Goal: Task Accomplishment & Management: Complete application form

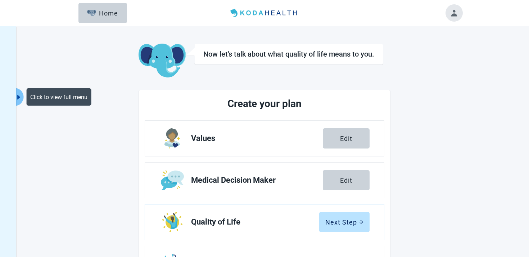
click at [19, 91] on button "Click to view full menu" at bounding box center [19, 97] width 9 height 18
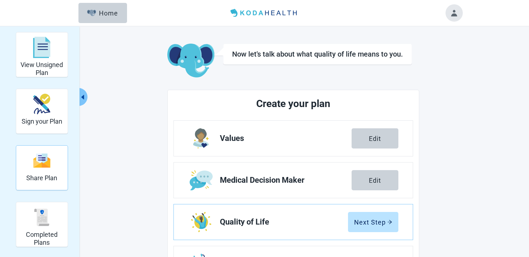
click at [45, 179] on h2 "Share Plan" at bounding box center [41, 178] width 31 height 8
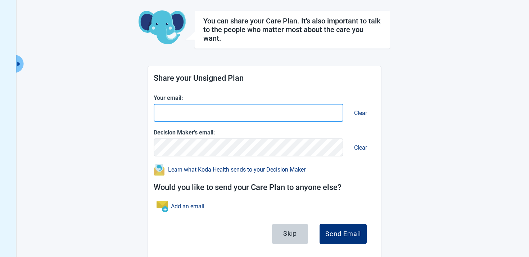
scroll to position [46, 0]
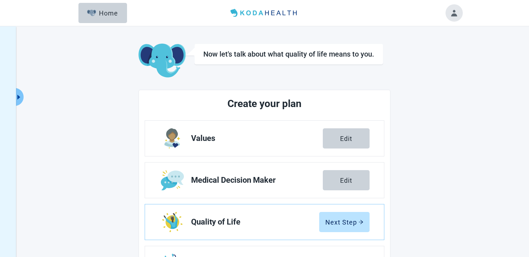
click at [456, 21] on button "Toggle account menu" at bounding box center [454, 12] width 17 height 17
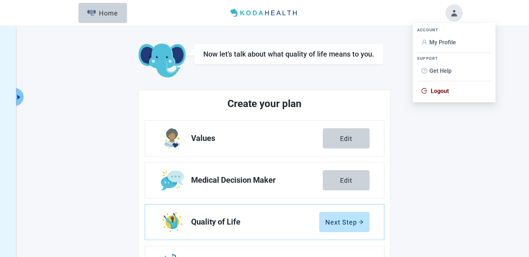
click at [438, 46] on span "My Profile" at bounding box center [455, 43] width 66 height 8
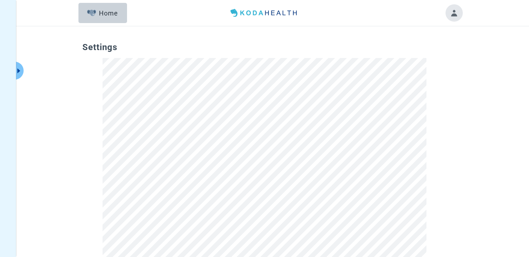
click at [107, 3] on header "Menu Home" at bounding box center [265, 13] width 414 height 26
click at [106, 7] on button "Home" at bounding box center [103, 13] width 49 height 20
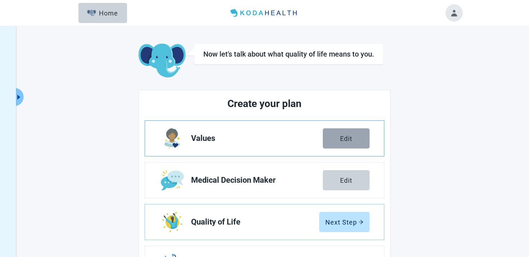
click at [332, 140] on button "Edit" at bounding box center [346, 138] width 47 height 20
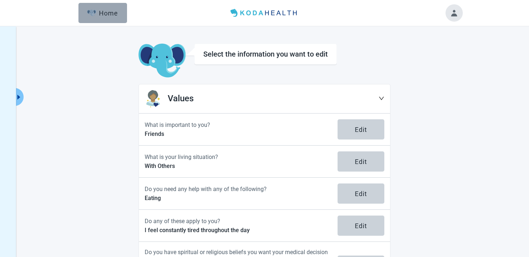
click at [85, 12] on button "Home" at bounding box center [103, 13] width 49 height 20
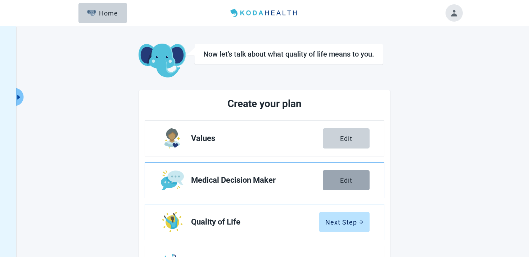
click at [339, 184] on button "Edit" at bounding box center [346, 180] width 47 height 20
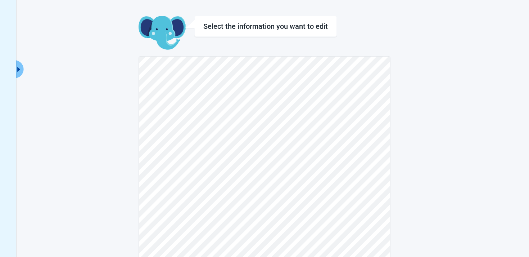
scroll to position [11, 0]
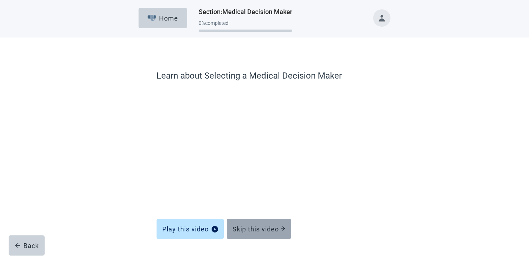
click at [250, 227] on div "Skip this video" at bounding box center [259, 228] width 53 height 7
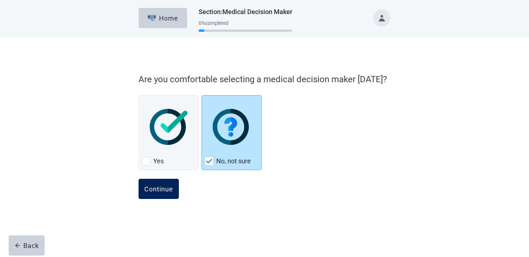
click at [165, 190] on div "Continue" at bounding box center [158, 188] width 29 height 7
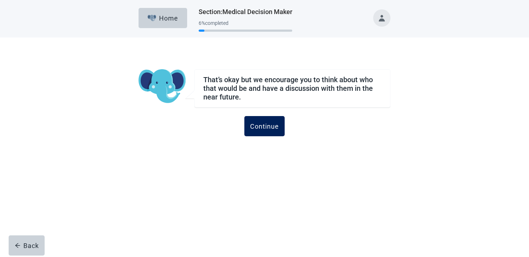
click at [268, 125] on div "Continue" at bounding box center [264, 125] width 29 height 7
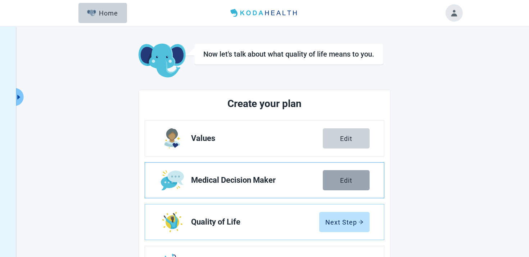
click at [350, 184] on button "Edit" at bounding box center [346, 180] width 47 height 20
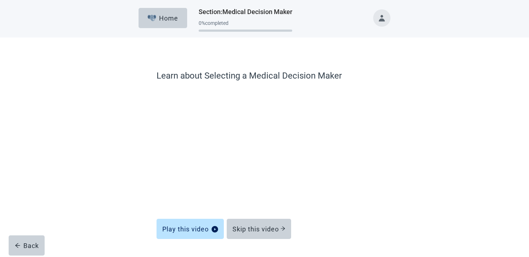
click at [249, 247] on div "Main content" at bounding box center [265, 260] width 216 height 36
click at [249, 232] on div "Skip this video" at bounding box center [259, 228] width 53 height 7
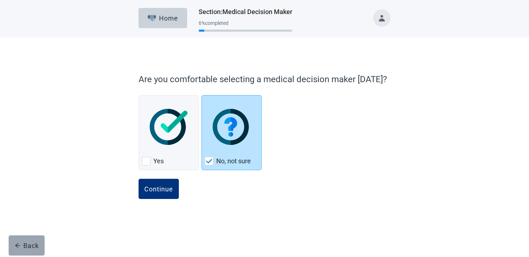
click at [21, 240] on button "Back" at bounding box center [27, 245] width 36 height 20
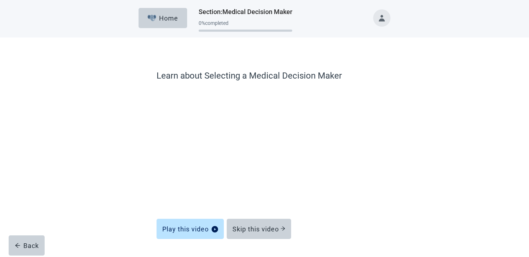
click at [21, 240] on button "Back" at bounding box center [27, 245] width 36 height 20
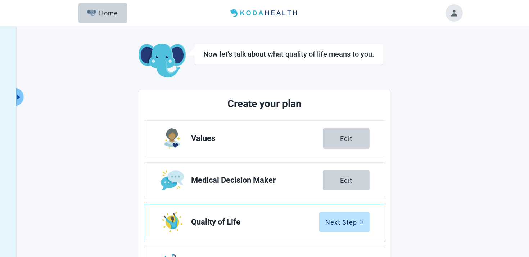
scroll to position [26, 0]
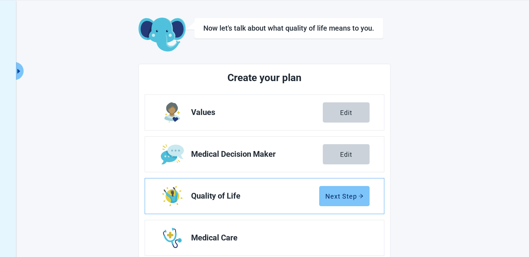
click at [328, 199] on div "Next Step" at bounding box center [345, 195] width 38 height 7
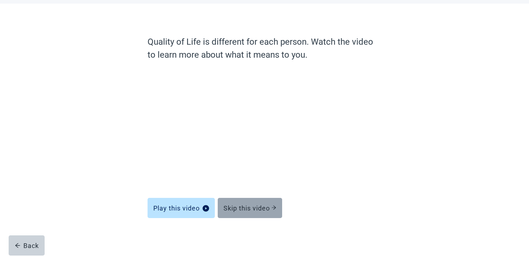
scroll to position [34, 0]
click at [254, 206] on div "Skip this video" at bounding box center [250, 207] width 53 height 7
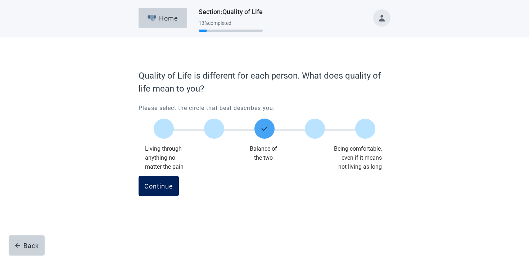
click at [164, 187] on div "Continue" at bounding box center [158, 185] width 29 height 7
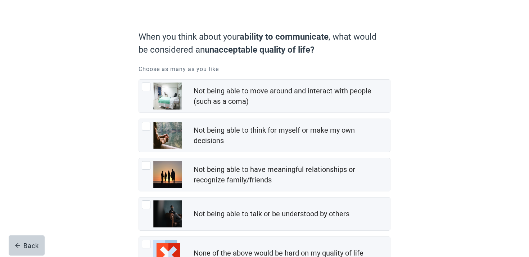
scroll to position [100, 0]
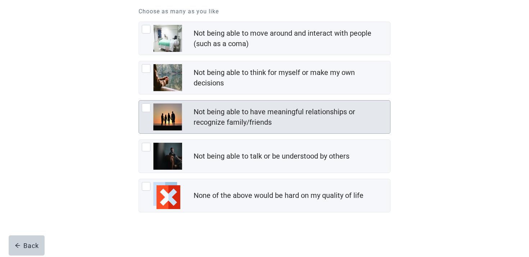
click at [246, 105] on div "Not being able to have meaningful relationships or recognize family/friends" at bounding box center [292, 117] width 197 height 24
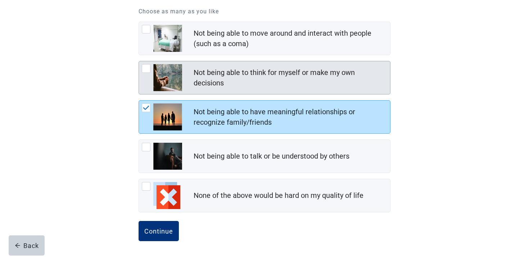
click at [244, 79] on div "Not being able to think for myself or make my own decisions" at bounding box center [290, 77] width 192 height 21
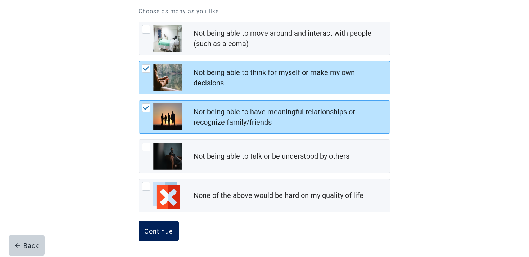
click at [155, 231] on div "Continue" at bounding box center [158, 230] width 29 height 7
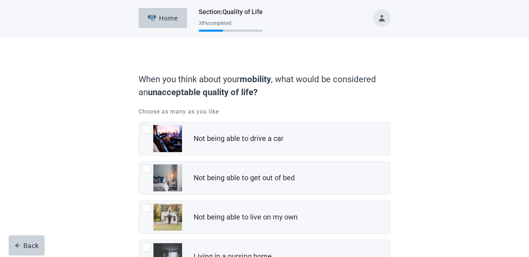
click at [208, 170] on div "Not being able to get out of bed" at bounding box center [264, 177] width 251 height 33
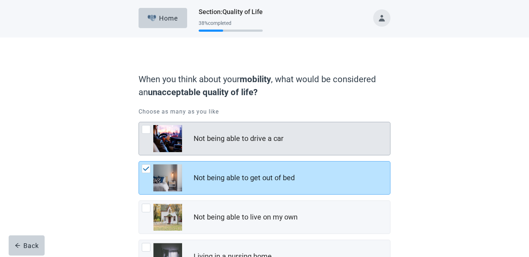
click at [211, 152] on div "Not being able to drive a car" at bounding box center [264, 138] width 251 height 33
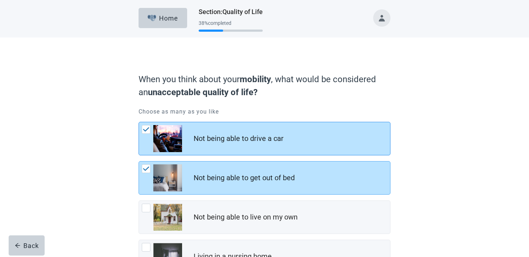
scroll to position [100, 0]
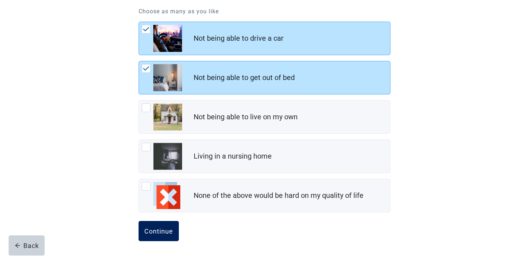
click at [166, 226] on button "Continue" at bounding box center [159, 231] width 40 height 20
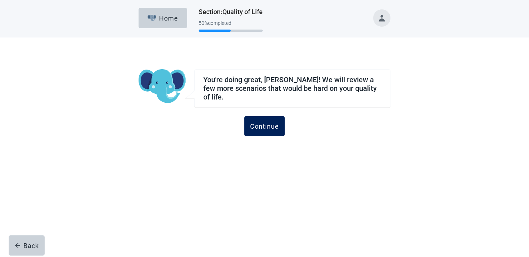
click at [269, 125] on div "Continue" at bounding box center [264, 125] width 29 height 7
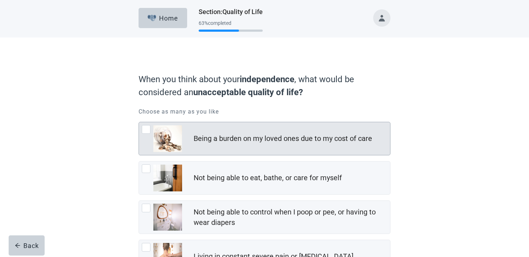
click at [245, 139] on div "Being a burden on my loved ones due to my cost of care" at bounding box center [283, 138] width 179 height 10
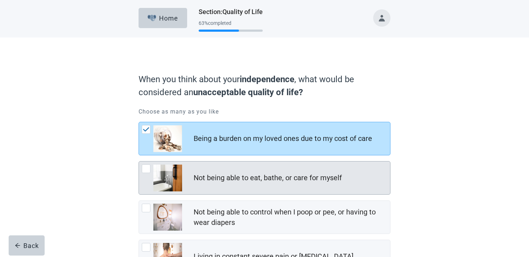
click at [233, 169] on div "Not being able to eat, bathe, or care for myself" at bounding box center [264, 177] width 251 height 33
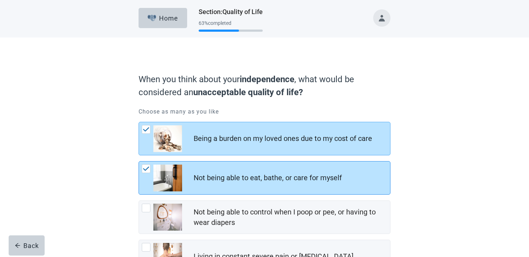
scroll to position [139, 0]
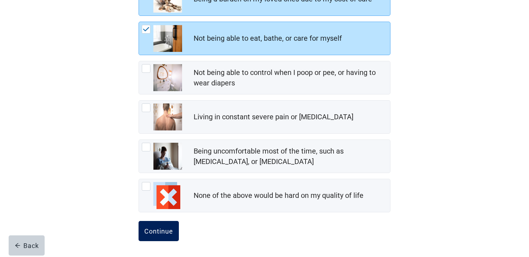
click at [153, 239] on button "Continue" at bounding box center [159, 231] width 40 height 20
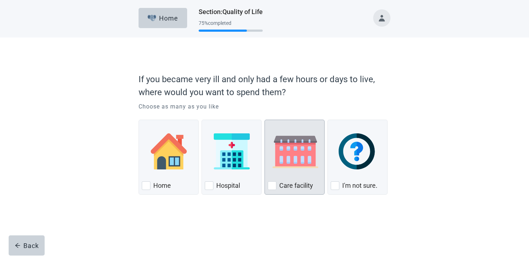
click at [277, 160] on img "Care Facility, checkbox, not checked" at bounding box center [295, 151] width 55 height 36
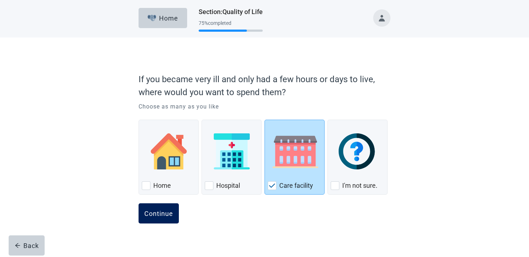
click at [159, 215] on div "Continue" at bounding box center [158, 213] width 29 height 7
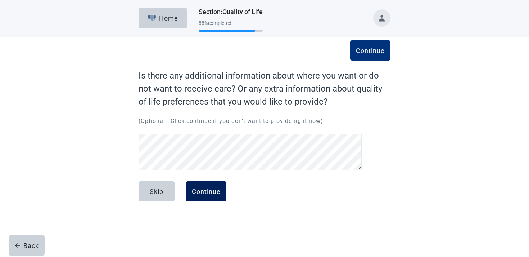
click at [211, 199] on button "Continue" at bounding box center [206, 191] width 40 height 20
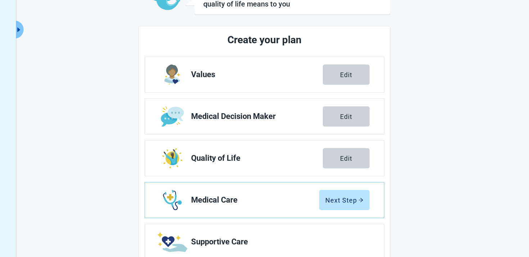
scroll to position [130, 0]
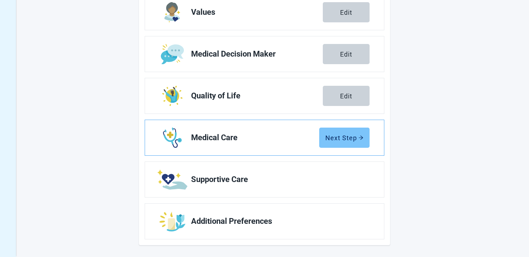
click at [351, 129] on button "Next Step" at bounding box center [344, 137] width 50 height 20
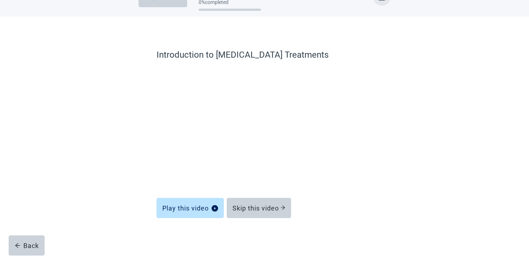
scroll to position [21, 0]
click at [256, 202] on button "Skip this video" at bounding box center [259, 208] width 64 height 20
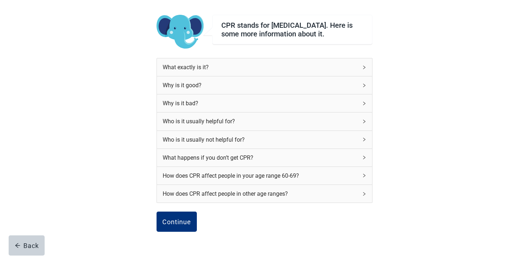
scroll to position [79, 0]
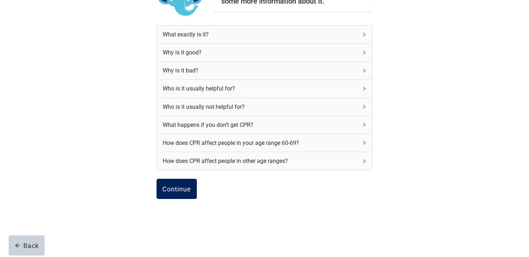
click at [192, 196] on button "Continue" at bounding box center [177, 189] width 40 height 20
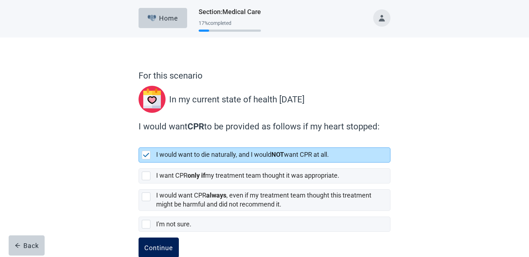
click at [156, 248] on div "Continue" at bounding box center [158, 247] width 29 height 7
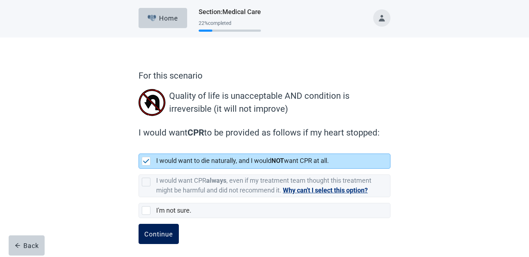
click at [159, 229] on button "Continue" at bounding box center [159, 234] width 40 height 20
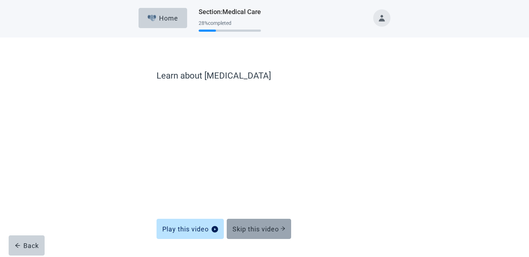
click at [246, 226] on div "Skip this video" at bounding box center [259, 228] width 53 height 7
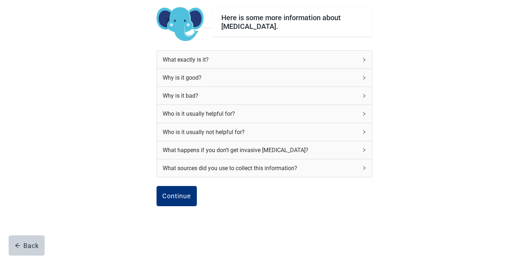
scroll to position [69, 0]
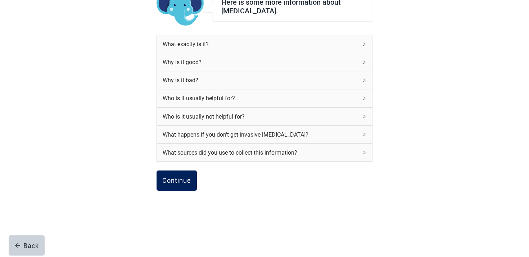
click at [177, 187] on button "Continue" at bounding box center [177, 180] width 40 height 20
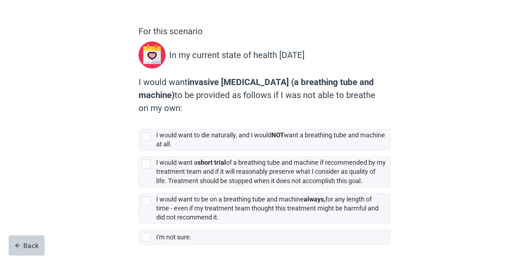
scroll to position [74, 0]
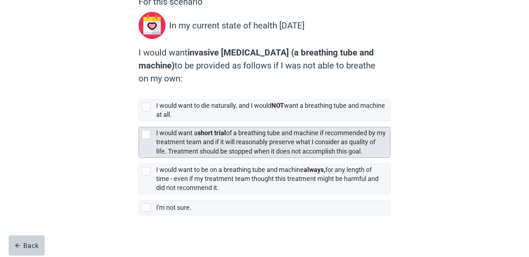
click at [230, 128] on div "I would want a short trial of a breathing tube and machine if recommended by my…" at bounding box center [273, 142] width 234 height 30
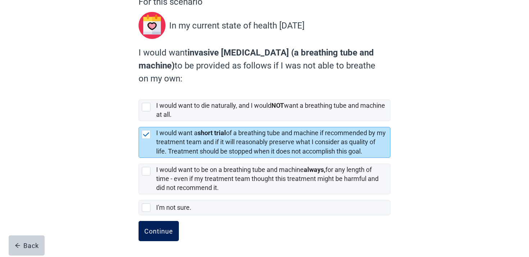
click at [153, 232] on div "Continue" at bounding box center [158, 230] width 29 height 7
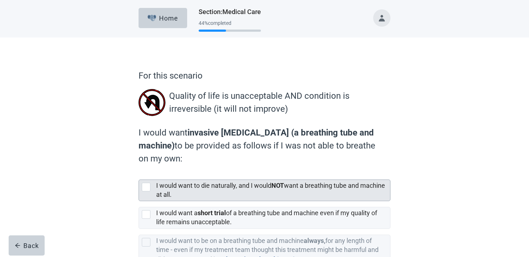
click at [173, 185] on label "I would want to die naturally, and I would NOT want a breathing tube and machin…" at bounding box center [270, 190] width 229 height 17
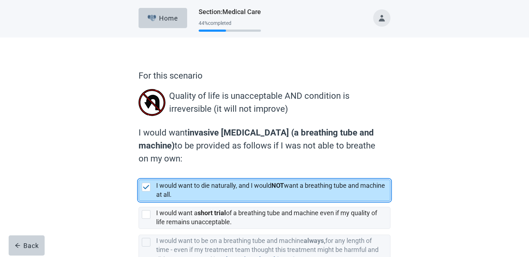
scroll to position [72, 0]
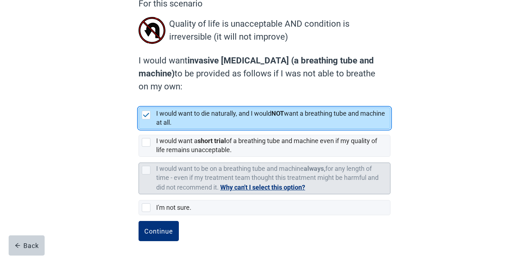
click at [167, 187] on label "I would want to be on a breathing tube and machine always, for any length of ti…" at bounding box center [267, 178] width 223 height 26
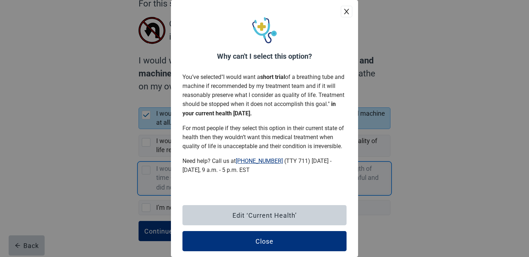
scroll to position [2, 0]
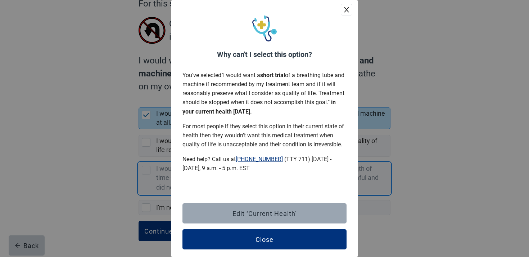
click at [245, 206] on button "Edit ‘Current Health’" at bounding box center [265, 213] width 164 height 20
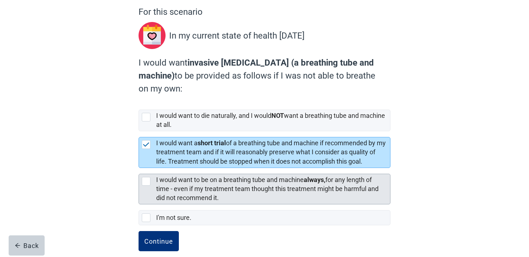
scroll to position [74, 0]
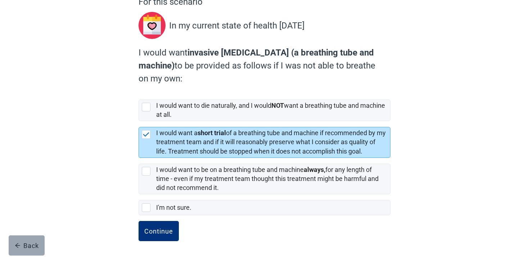
click at [16, 243] on icon "arrow-left" at bounding box center [18, 245] width 6 height 6
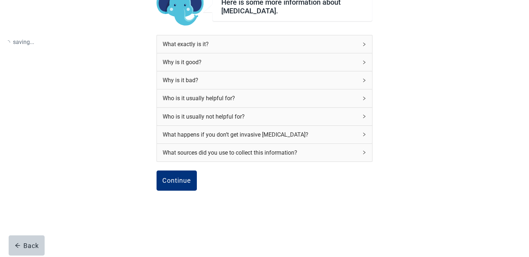
scroll to position [69, 0]
click at [16, 243] on icon "arrow-left" at bounding box center [18, 245] width 6 height 6
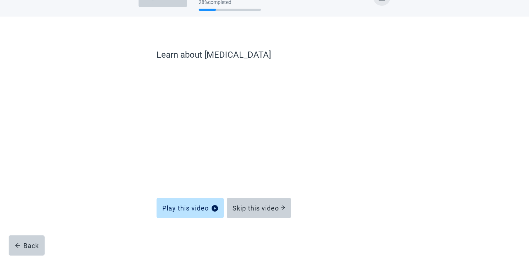
scroll to position [21, 0]
click at [16, 243] on icon "arrow-left" at bounding box center [18, 245] width 6 height 6
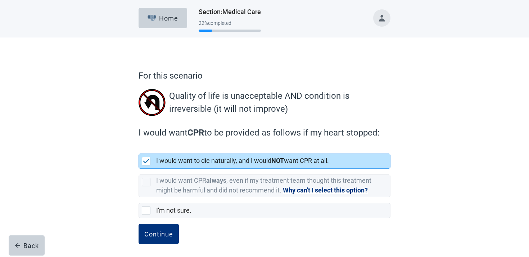
click at [16, 243] on icon "arrow-left" at bounding box center [18, 245] width 6 height 6
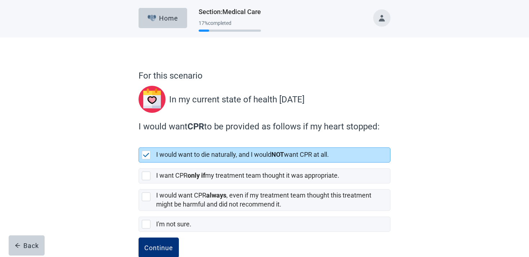
click at [16, 243] on icon "arrow-left" at bounding box center [18, 245] width 6 height 6
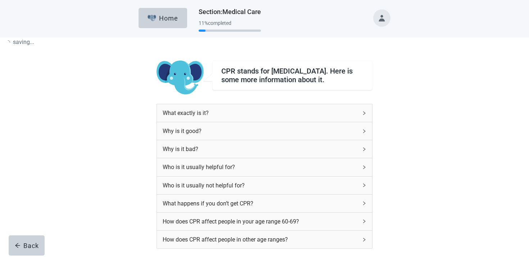
click at [16, 243] on icon "arrow-left" at bounding box center [18, 245] width 6 height 6
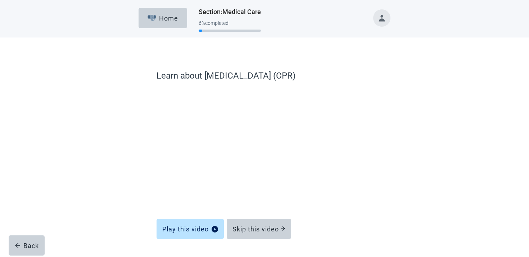
click at [16, 243] on icon "arrow-left" at bounding box center [18, 245] width 6 height 6
click at [28, 242] on div "Back" at bounding box center [27, 245] width 24 height 7
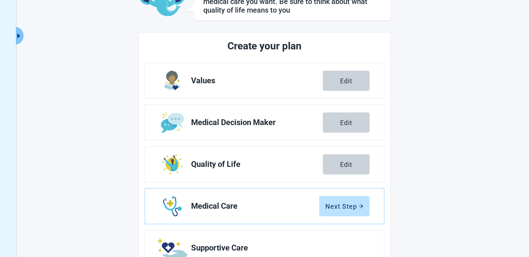
scroll to position [130, 0]
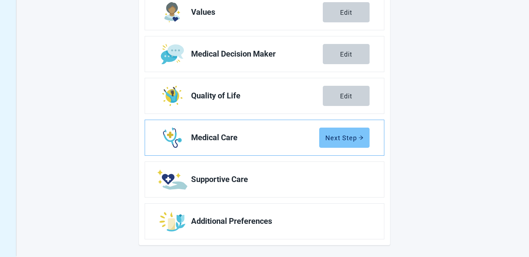
click at [351, 139] on div "Next Step" at bounding box center [345, 137] width 38 height 7
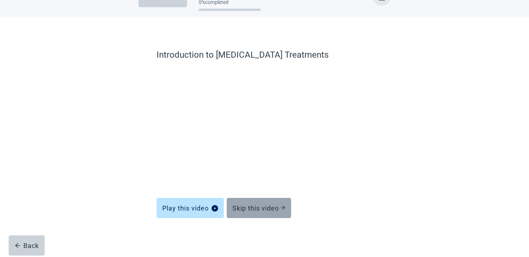
scroll to position [21, 0]
click at [255, 216] on button "Skip this video" at bounding box center [259, 208] width 64 height 20
click at [268, 210] on div "Skip this video" at bounding box center [259, 207] width 53 height 7
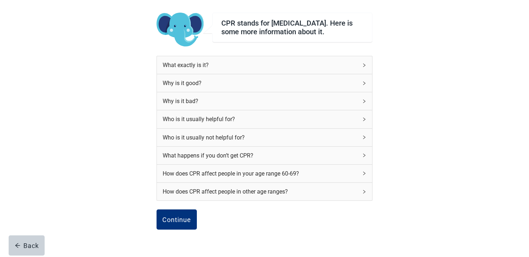
scroll to position [76, 0]
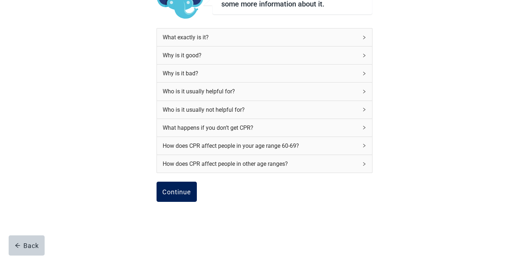
click at [177, 202] on button "Continue" at bounding box center [177, 192] width 40 height 20
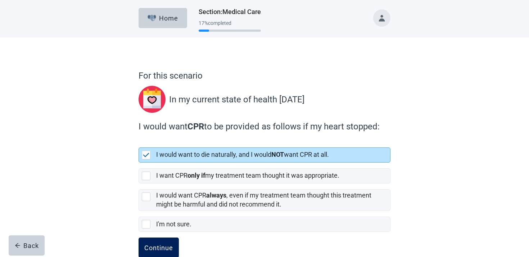
click at [163, 238] on button "Continue" at bounding box center [159, 247] width 40 height 20
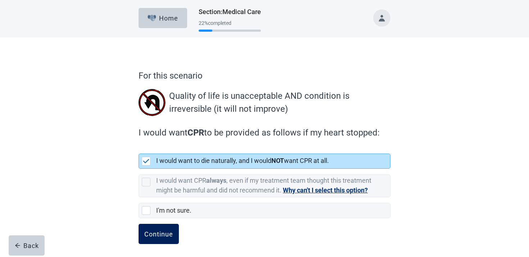
click at [167, 234] on div "Continue" at bounding box center [158, 233] width 29 height 7
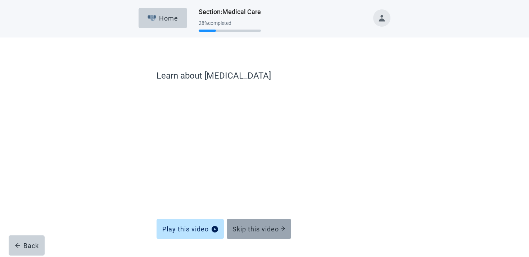
click at [241, 225] on div "Skip this video" at bounding box center [259, 228] width 53 height 7
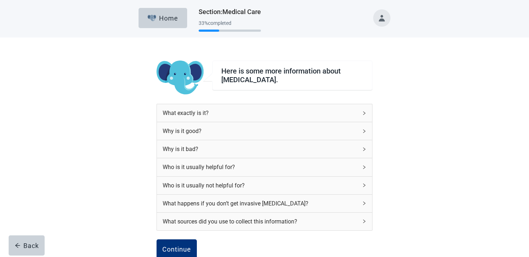
scroll to position [40, 0]
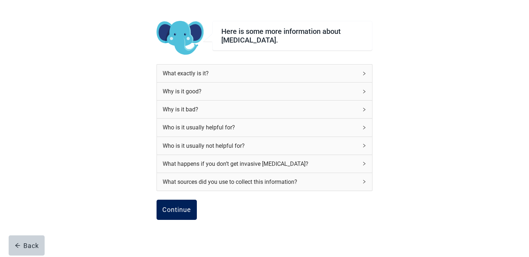
click at [177, 207] on div "Continue" at bounding box center [176, 209] width 29 height 7
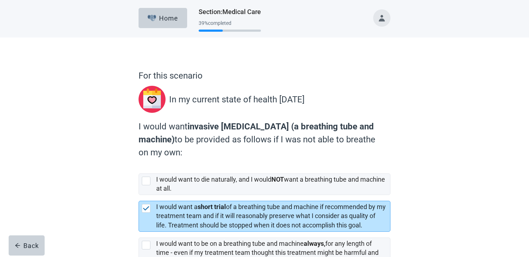
scroll to position [74, 0]
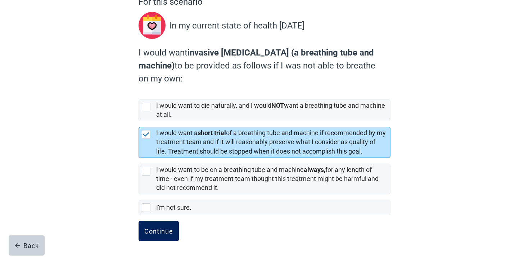
click at [161, 222] on button "Continue" at bounding box center [159, 231] width 40 height 20
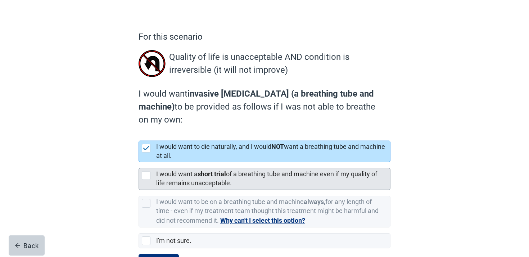
scroll to position [72, 0]
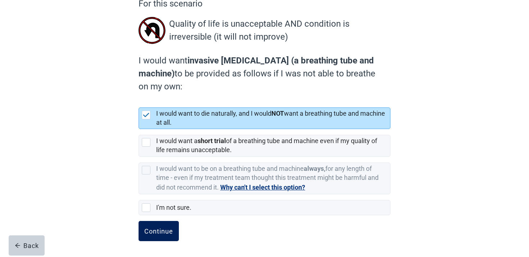
click at [164, 224] on button "Continue" at bounding box center [159, 231] width 40 height 20
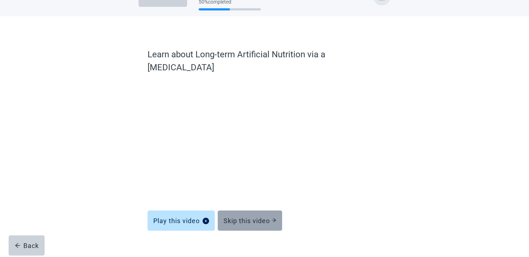
scroll to position [21, 0]
click at [266, 217] on div "Skip this video" at bounding box center [250, 220] width 53 height 7
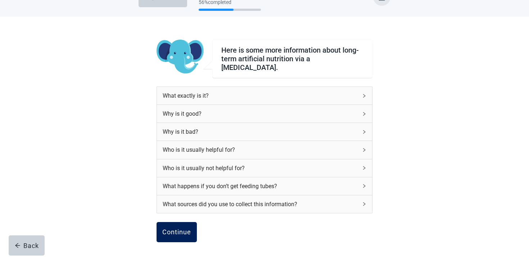
click at [188, 222] on button "Continue" at bounding box center [177, 232] width 40 height 20
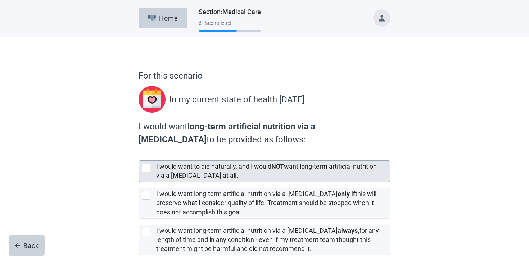
click at [195, 171] on div "I would want to die naturally, and I would NOT want long-term artificial nutrit…" at bounding box center [271, 171] width 230 height 18
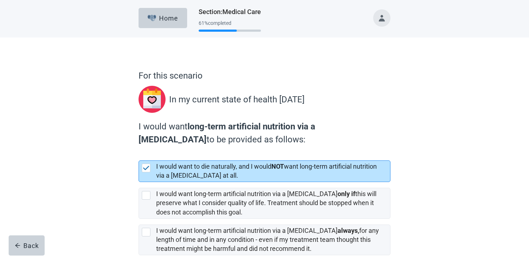
scroll to position [61, 0]
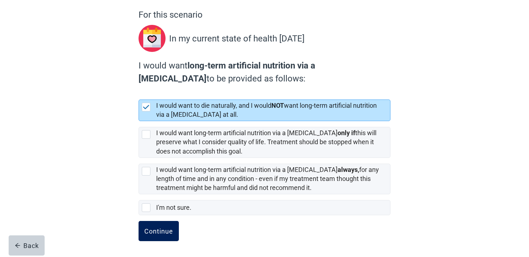
click at [167, 227] on div "Continue" at bounding box center [158, 230] width 29 height 7
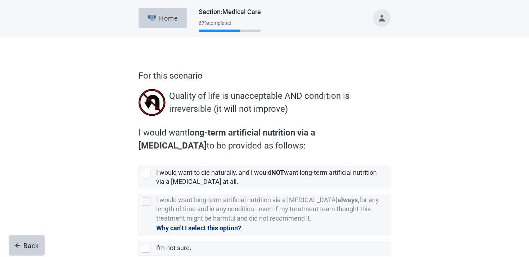
scroll to position [41, 0]
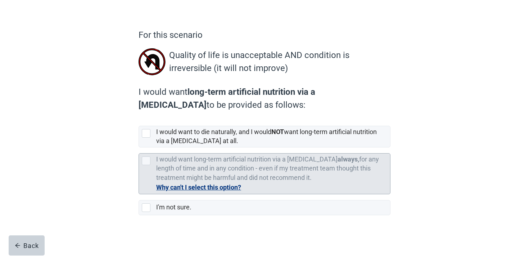
click at [208, 157] on label "I would want long-term artificial nutrition via a feeding tube always, for any …" at bounding box center [267, 168] width 223 height 26
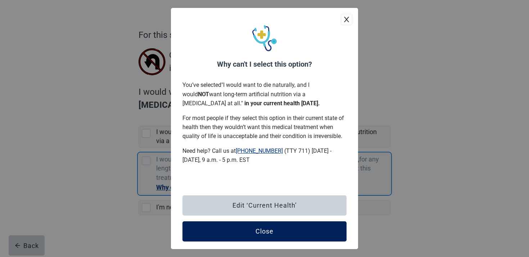
click at [229, 229] on button "Close" at bounding box center [265, 231] width 164 height 20
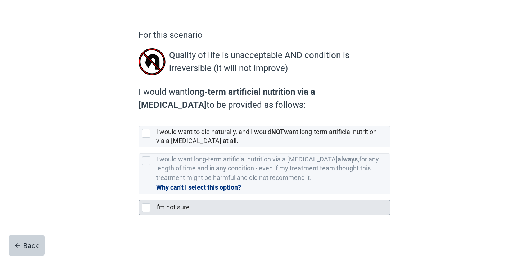
click at [208, 206] on div "I'm not sure." at bounding box center [271, 207] width 230 height 9
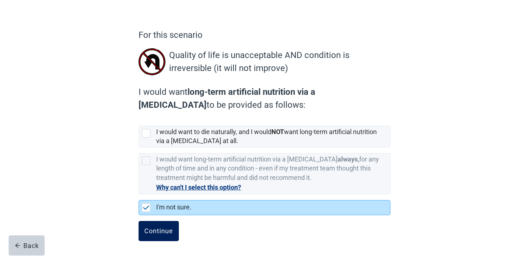
click at [173, 221] on button "Continue" at bounding box center [159, 231] width 40 height 20
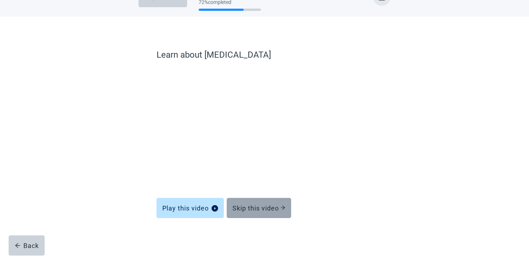
scroll to position [21, 0]
click at [264, 212] on button "Skip this video" at bounding box center [259, 208] width 64 height 20
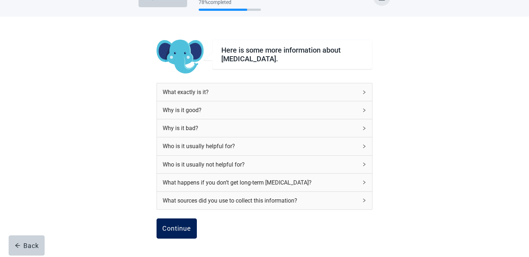
click at [192, 232] on button "Continue" at bounding box center [177, 228] width 40 height 20
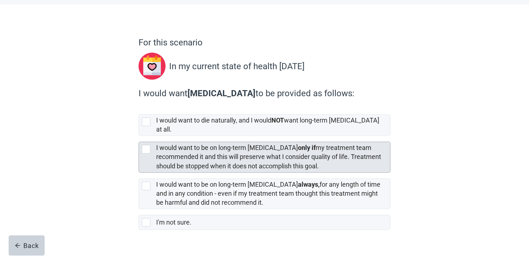
scroll to position [41, 0]
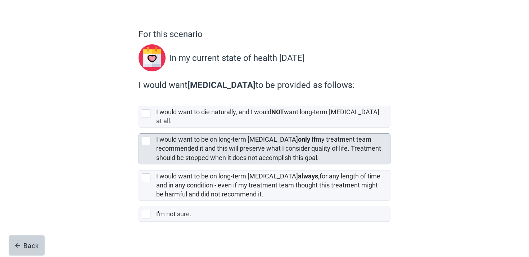
click at [202, 148] on label "I would want to be on long-term dialysis only if my treatment team recommended …" at bounding box center [268, 148] width 225 height 26
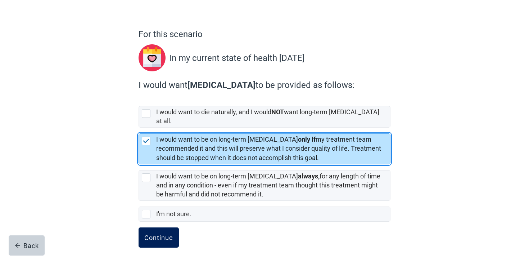
click at [158, 234] on div "Continue" at bounding box center [158, 237] width 29 height 7
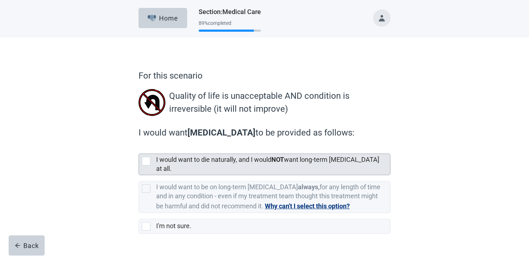
click at [202, 156] on div "I would want to die naturally, and I would NOT want long-term dialysis at all." at bounding box center [271, 164] width 230 height 18
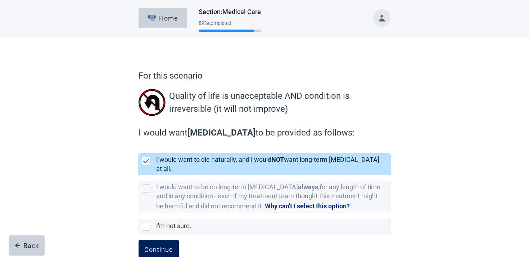
click at [153, 240] on button "Continue" at bounding box center [159, 250] width 40 height 20
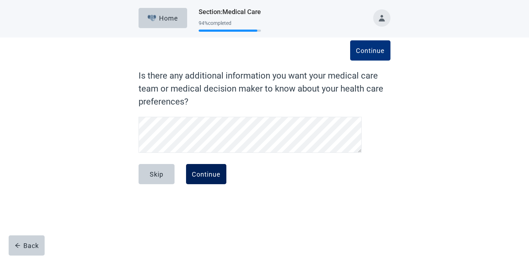
click at [211, 174] on div "Continue" at bounding box center [206, 173] width 29 height 7
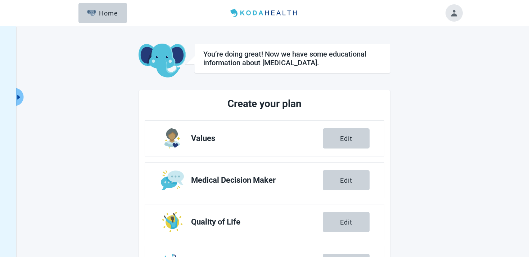
scroll to position [126, 0]
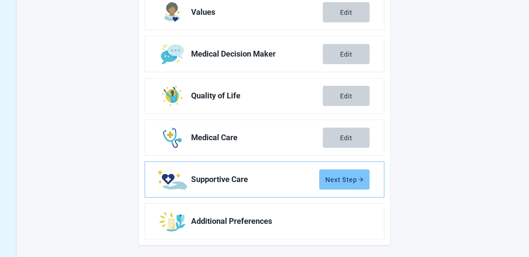
click at [344, 181] on div "Next Step" at bounding box center [345, 179] width 38 height 7
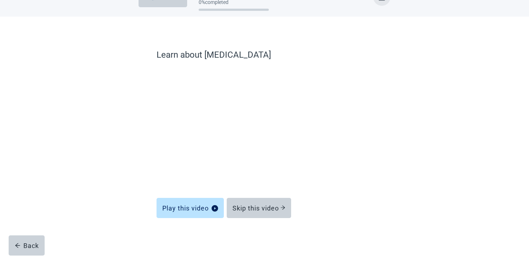
scroll to position [21, 0]
click at [259, 216] on button "Skip this video" at bounding box center [259, 208] width 64 height 20
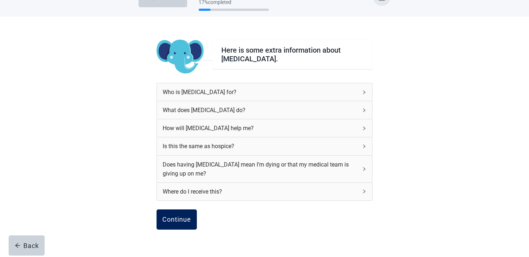
click at [176, 229] on button "Continue" at bounding box center [177, 219] width 40 height 20
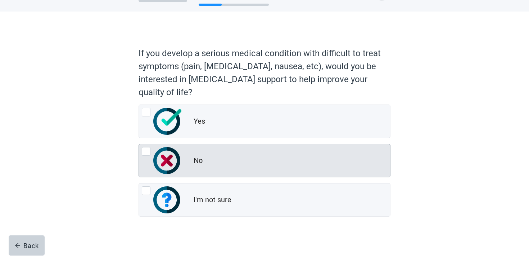
scroll to position [30, 0]
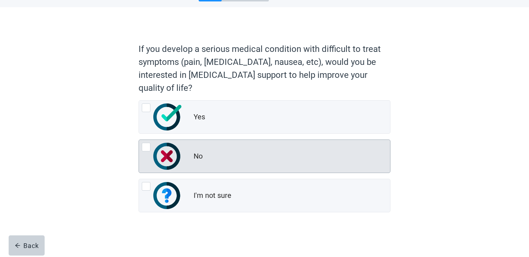
click at [221, 144] on div "No" at bounding box center [264, 156] width 251 height 33
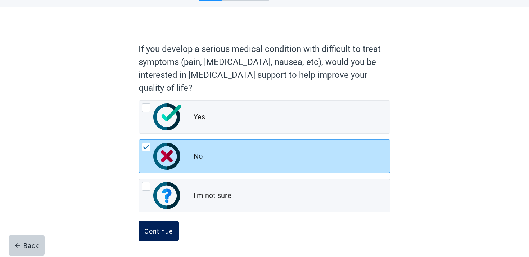
click at [164, 226] on button "Continue" at bounding box center [159, 231] width 40 height 20
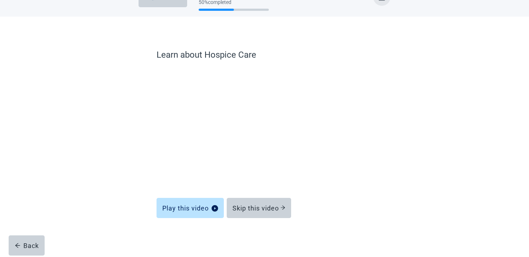
scroll to position [21, 0]
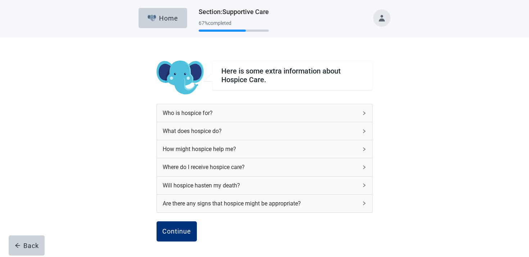
click at [247, 178] on div "Will hospice hasten my death?" at bounding box center [264, 185] width 215 height 18
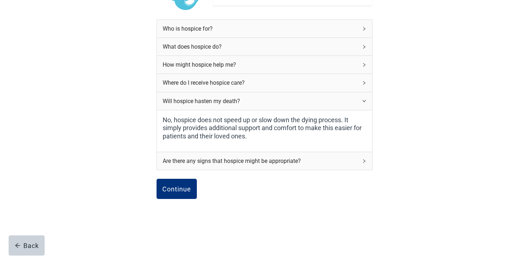
scroll to position [93, 0]
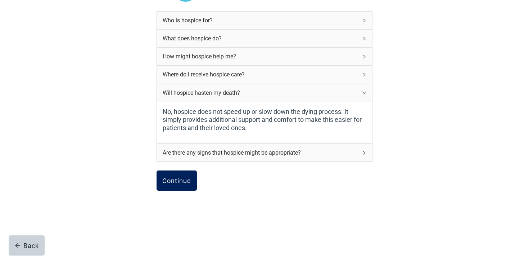
click at [166, 189] on button "Continue" at bounding box center [177, 180] width 40 height 20
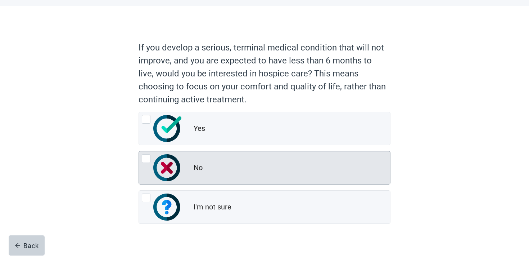
scroll to position [43, 0]
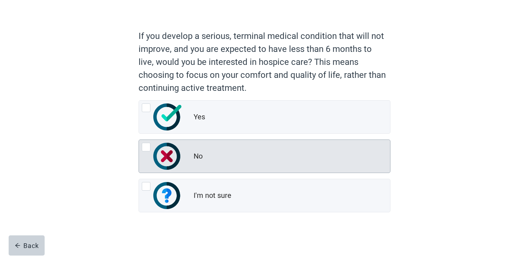
click at [225, 140] on div "No" at bounding box center [264, 156] width 251 height 33
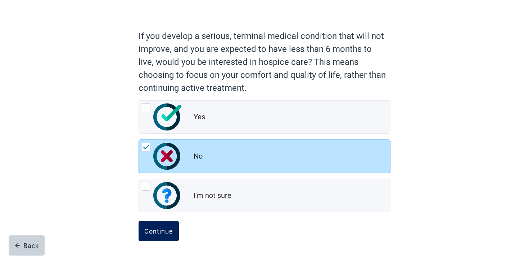
click at [163, 224] on button "Continue" at bounding box center [159, 231] width 40 height 20
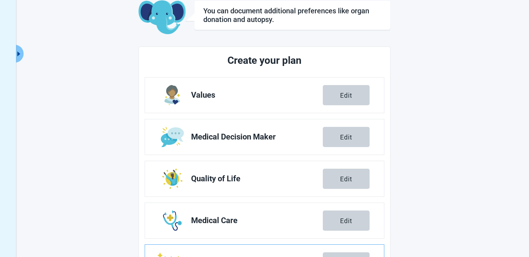
scroll to position [126, 0]
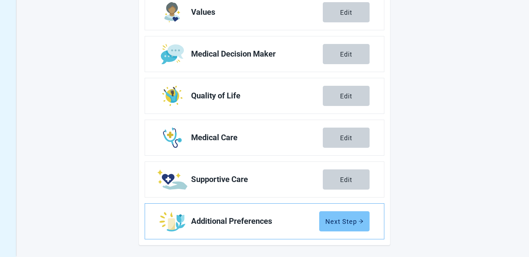
click at [337, 214] on button "Next Step" at bounding box center [344, 221] width 50 height 20
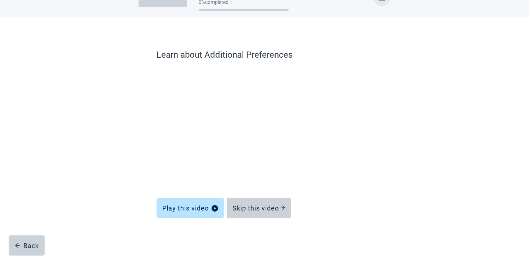
scroll to position [21, 0]
click at [244, 209] on div "Skip this video" at bounding box center [259, 207] width 53 height 7
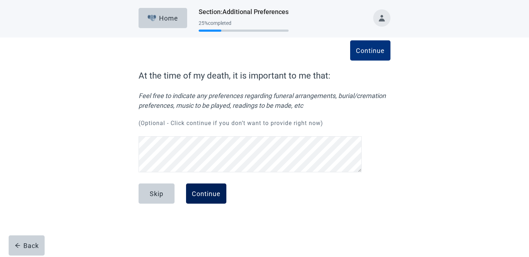
click at [211, 202] on button "Continue" at bounding box center [206, 193] width 40 height 20
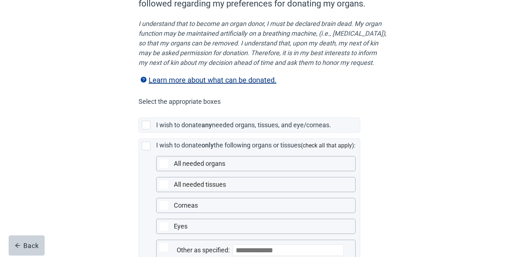
scroll to position [106, 0]
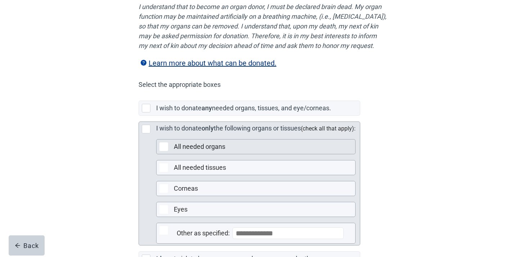
click at [228, 151] on div "All needed organs" at bounding box center [262, 146] width 177 height 9
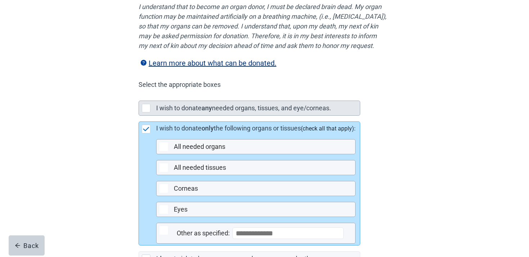
click at [206, 112] on label "any" at bounding box center [207, 108] width 10 height 8
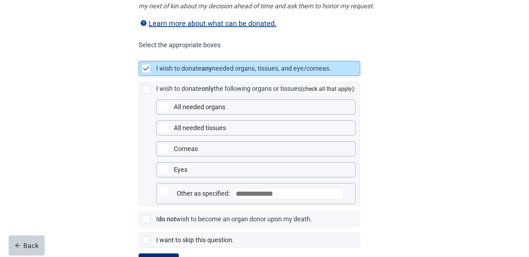
scroll to position [188, 0]
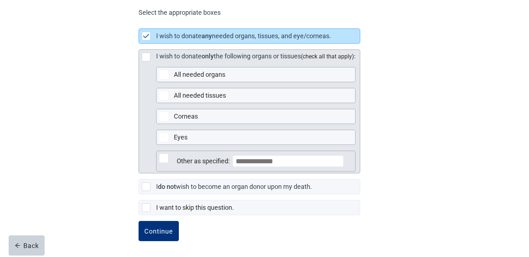
click at [193, 153] on div "Other as specified:" at bounding box center [262, 160] width 177 height 17
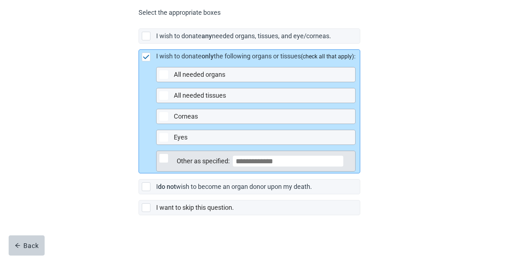
click at [197, 166] on div "Other as specified:" at bounding box center [262, 161] width 171 height 12
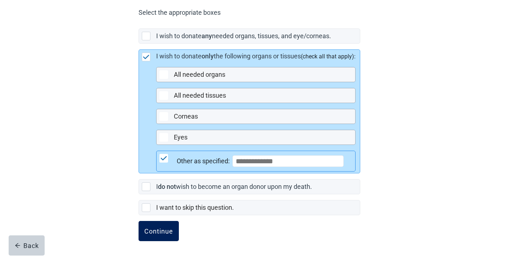
click at [143, 238] on button "Continue" at bounding box center [159, 231] width 40 height 20
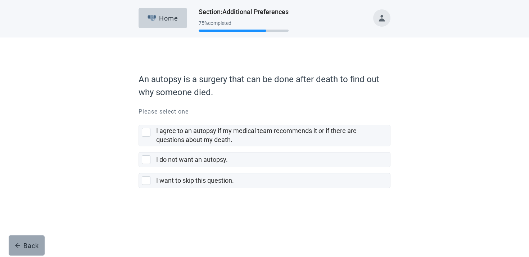
click at [22, 251] on button "Back" at bounding box center [27, 245] width 36 height 20
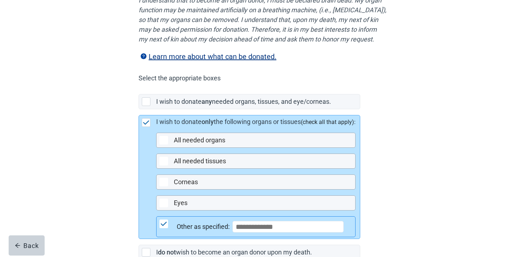
scroll to position [175, 0]
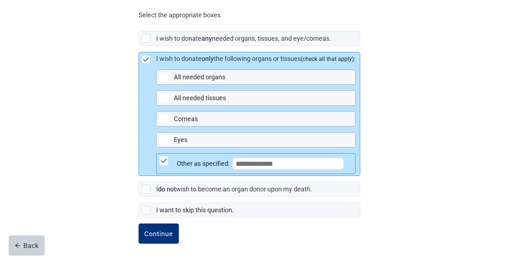
click at [163, 165] on div "Main content" at bounding box center [164, 160] width 9 height 9
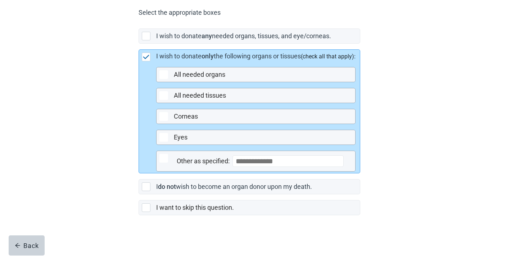
scroll to position [185, 0]
click at [164, 158] on div "Main content" at bounding box center [164, 158] width 9 height 9
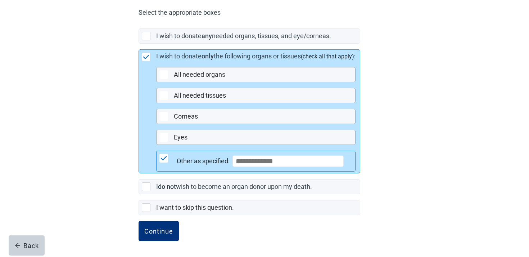
click at [254, 169] on div "Other as specified:" at bounding box center [262, 160] width 177 height 17
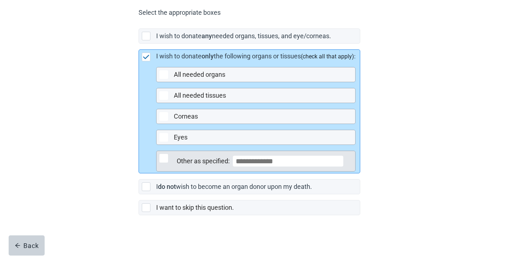
click at [277, 162] on input "Main content" at bounding box center [288, 161] width 111 height 12
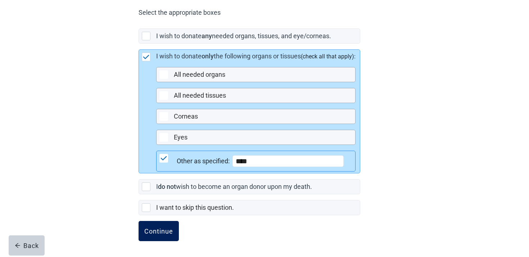
type input "****"
click at [164, 229] on div "Continue" at bounding box center [158, 230] width 29 height 7
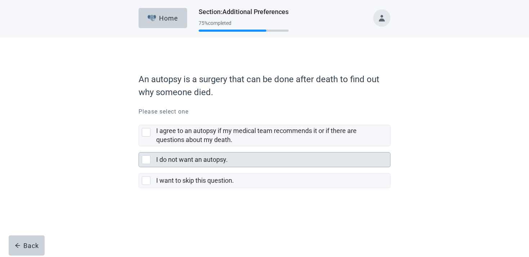
click at [202, 158] on label "I do not want an autopsy." at bounding box center [192, 160] width 72 height 8
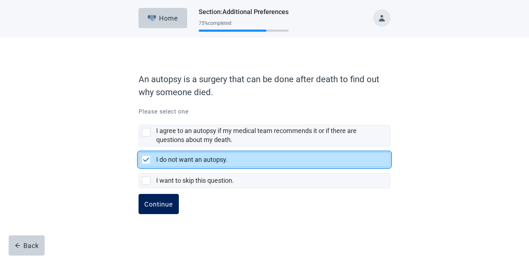
click at [155, 197] on button "Continue" at bounding box center [159, 204] width 40 height 20
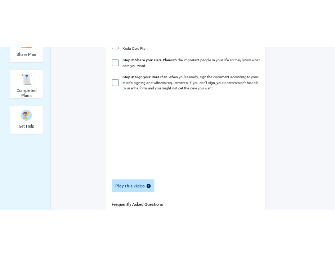
scroll to position [161, 0]
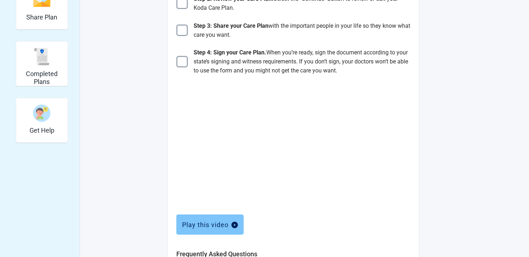
click at [192, 225] on div "Play this video" at bounding box center [210, 224] width 56 height 7
click at [196, 214] on div "Play this video" at bounding box center [209, 221] width 67 height 20
click at [196, 218] on button "Play this video" at bounding box center [209, 224] width 67 height 20
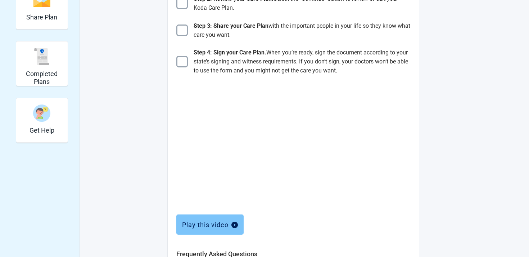
click at [196, 218] on button "Play this video" at bounding box center [209, 224] width 67 height 20
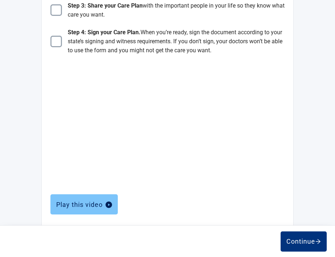
click at [92, 209] on button "Play this video" at bounding box center [83, 204] width 67 height 20
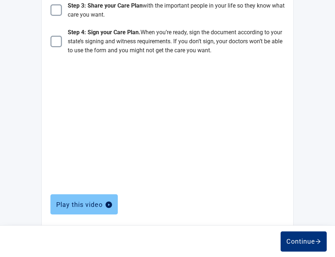
click at [92, 209] on button "Play this video" at bounding box center [83, 204] width 67 height 20
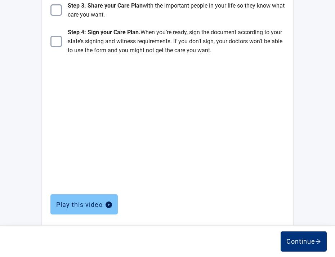
click at [92, 209] on button "Play this video" at bounding box center [83, 204] width 67 height 20
click at [80, 205] on div "Play this video" at bounding box center [84, 204] width 56 height 7
click at [79, 201] on div "Play this video" at bounding box center [84, 204] width 56 height 7
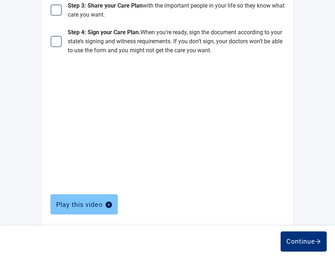
click at [79, 201] on div "Play this video" at bounding box center [84, 204] width 56 height 7
click at [77, 206] on div "Play this video" at bounding box center [84, 204] width 56 height 7
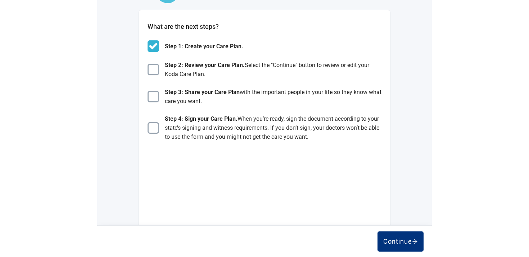
scroll to position [0, 0]
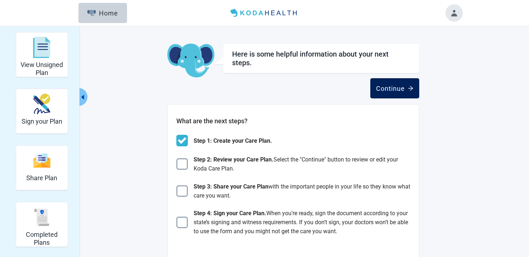
click at [398, 92] on button "Continue" at bounding box center [395, 88] width 49 height 20
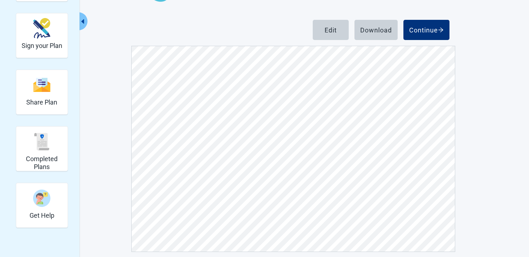
scroll to position [4374, 0]
click at [439, 36] on button "Continue" at bounding box center [427, 30] width 46 height 20
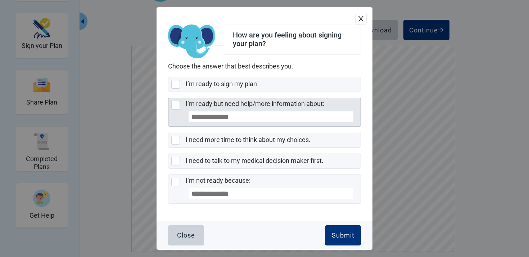
click at [232, 113] on input "I’m ready but need help/more information about:" at bounding box center [271, 116] width 165 height 11
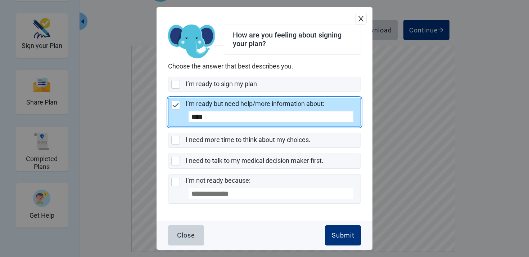
type input "****"
click at [178, 107] on img "I’m ready but need help/more information about:, checkbox, selected" at bounding box center [176, 105] width 6 height 4
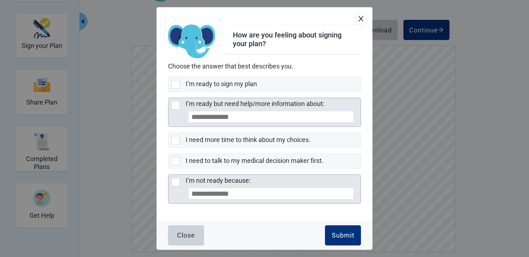
click at [223, 177] on label "I’m not ready because:" at bounding box center [218, 180] width 65 height 8
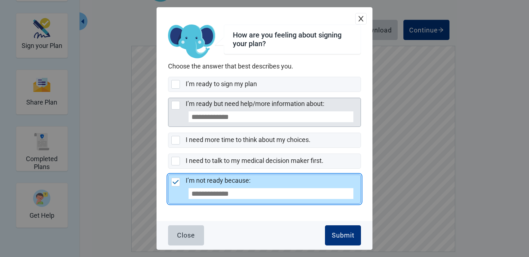
click at [223, 177] on label "I’m not ready because:" at bounding box center [218, 180] width 65 height 8
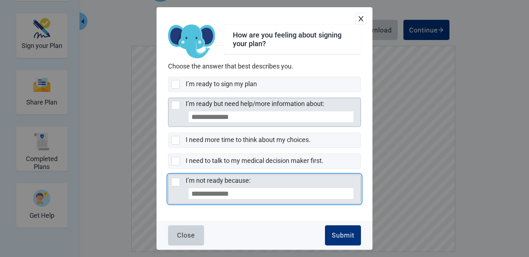
click at [218, 192] on input "I’m not ready because:" at bounding box center [271, 193] width 165 height 11
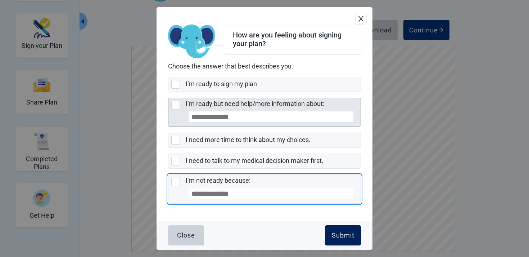
click at [340, 234] on div "Submit" at bounding box center [343, 235] width 23 height 7
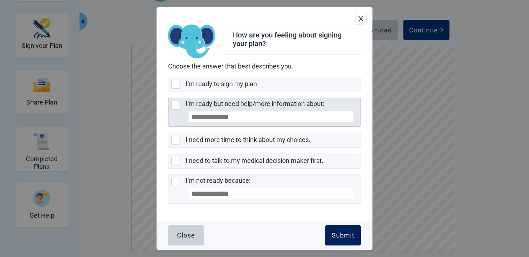
click at [342, 234] on div "Submit" at bounding box center [343, 235] width 23 height 7
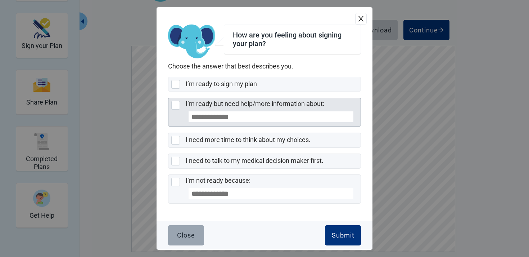
click at [184, 229] on button "Close" at bounding box center [186, 235] width 36 height 20
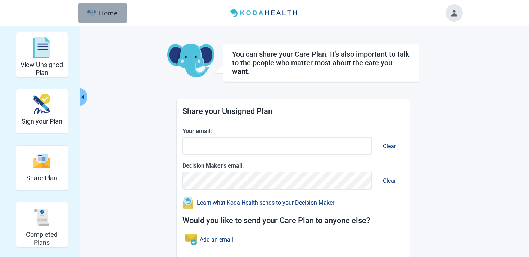
click at [99, 15] on div "Home" at bounding box center [102, 12] width 31 height 7
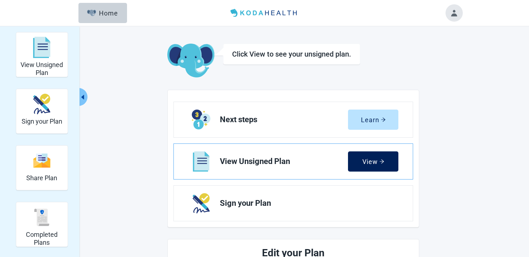
click at [386, 164] on button "View" at bounding box center [373, 161] width 50 height 20
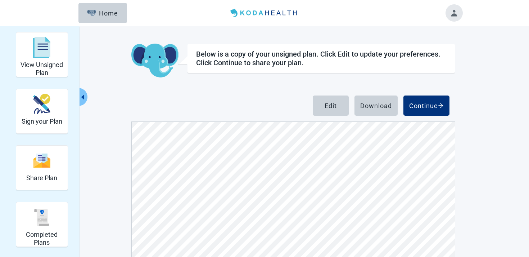
scroll to position [572, 0]
click at [421, 96] on button "Continue" at bounding box center [427, 105] width 46 height 20
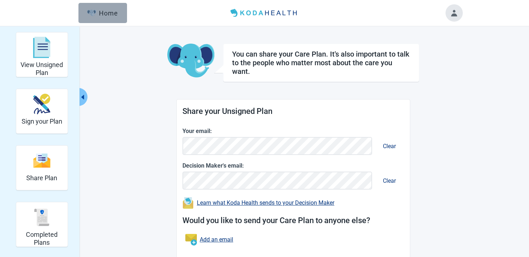
click at [92, 16] on div "Home" at bounding box center [102, 12] width 31 height 7
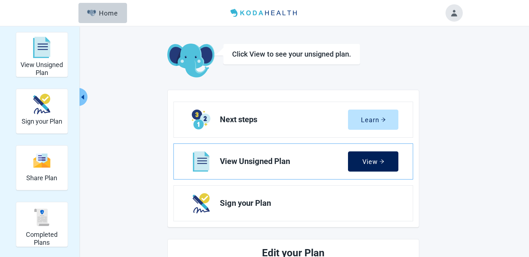
click at [385, 153] on button "View" at bounding box center [373, 161] width 50 height 20
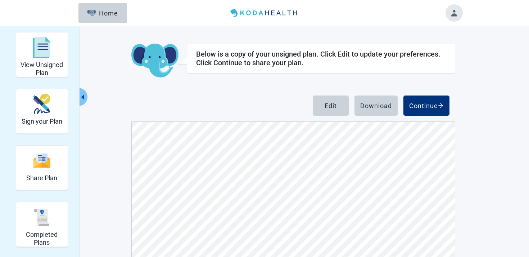
scroll to position [1, 0]
click at [98, 2] on header "Menu Home" at bounding box center [265, 13] width 414 height 26
click at [98, 4] on button "Home" at bounding box center [103, 13] width 49 height 20
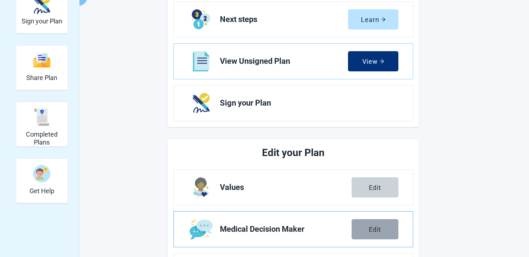
scroll to position [92, 0]
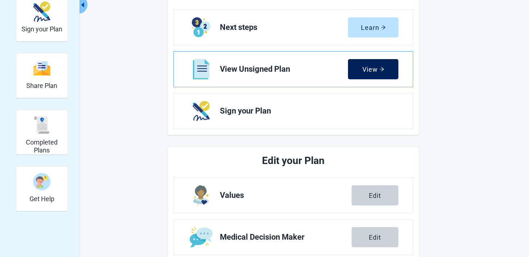
click at [364, 75] on button "View" at bounding box center [373, 69] width 50 height 20
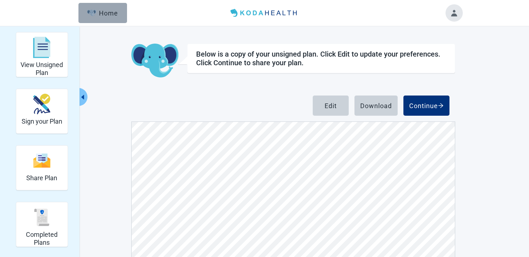
click at [103, 15] on div "Home" at bounding box center [102, 12] width 31 height 7
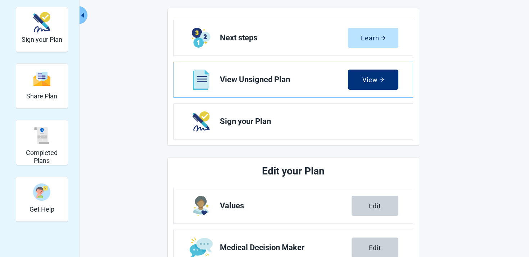
scroll to position [172, 0]
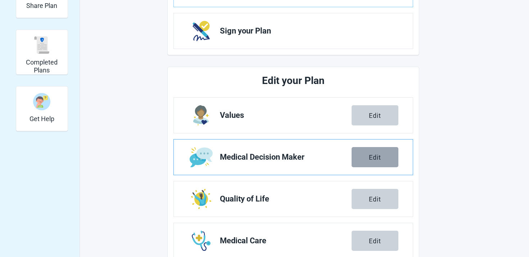
click at [362, 148] on button "Edit" at bounding box center [375, 157] width 47 height 20
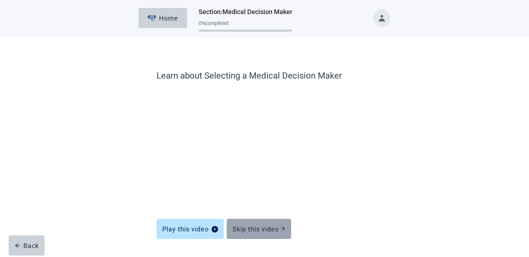
click at [270, 230] on div "Skip this video" at bounding box center [259, 228] width 53 height 7
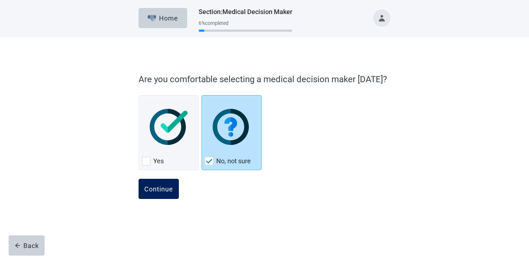
click at [157, 192] on button "Continue" at bounding box center [159, 189] width 40 height 20
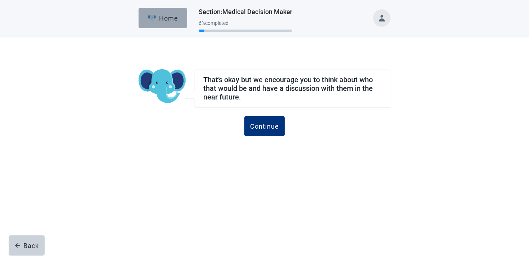
click at [161, 20] on div "Home" at bounding box center [163, 17] width 31 height 7
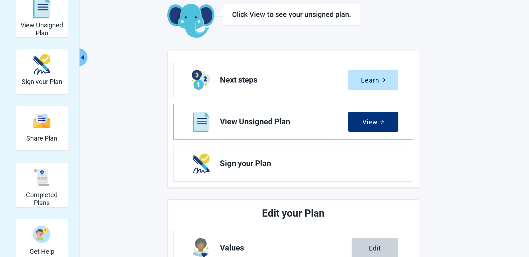
scroll to position [102, 0]
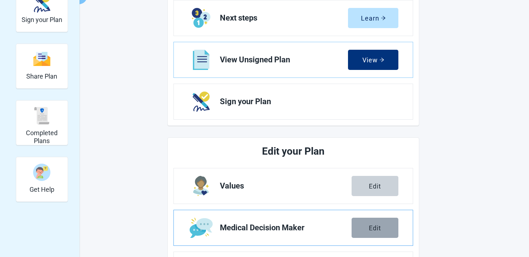
click at [363, 226] on button "Edit" at bounding box center [375, 228] width 47 height 20
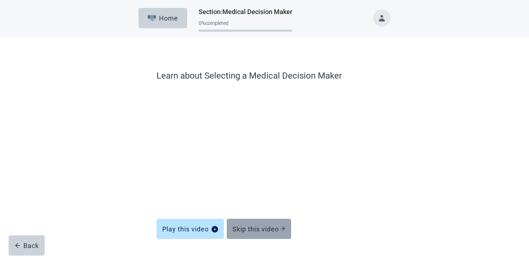
click at [230, 227] on button "Skip this video" at bounding box center [259, 229] width 64 height 20
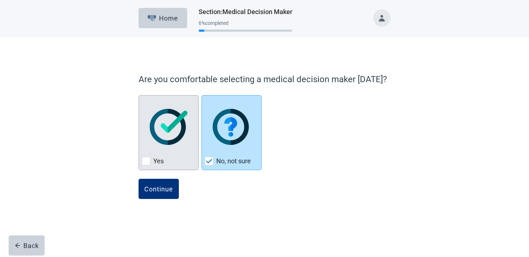
click at [166, 152] on div "Yes, checkbox, not checked" at bounding box center [169, 126] width 54 height 57
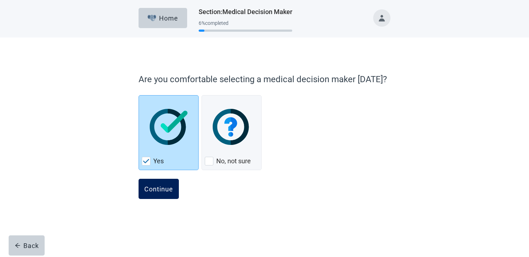
click at [162, 190] on div "Continue" at bounding box center [158, 188] width 29 height 7
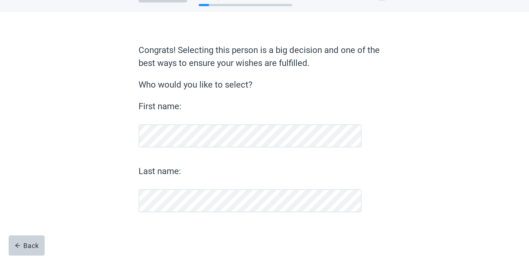
scroll to position [26, 0]
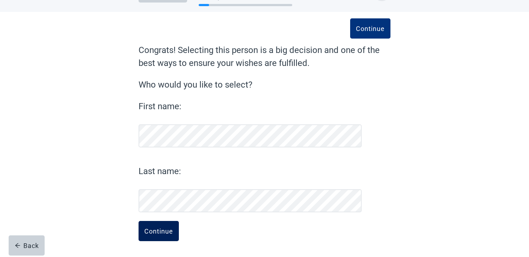
click at [170, 232] on div "Continue" at bounding box center [158, 230] width 29 height 7
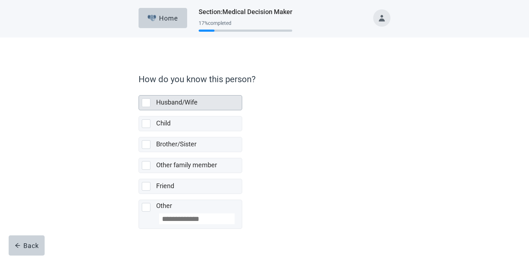
click at [184, 109] on div "Husband/Wife" at bounding box center [199, 102] width 86 height 14
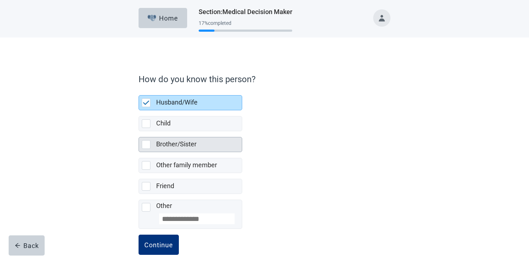
click at [160, 144] on label "Brother/Sister" at bounding box center [176, 144] width 40 height 8
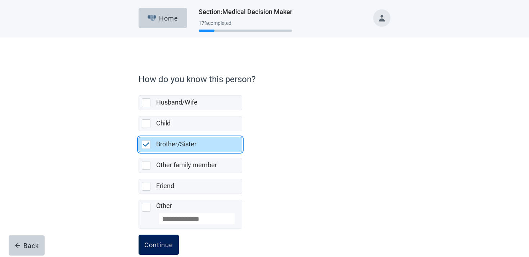
click at [169, 237] on button "Continue" at bounding box center [159, 244] width 40 height 20
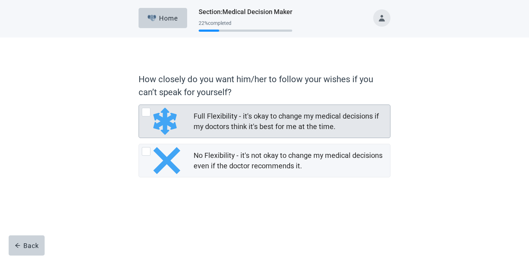
click at [219, 120] on div "Full Flexibility - it's okay to change my medical decisions if my doctors think…" at bounding box center [290, 121] width 192 height 21
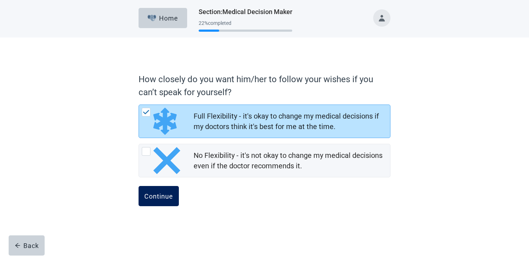
click at [165, 198] on div "Continue" at bounding box center [158, 195] width 29 height 7
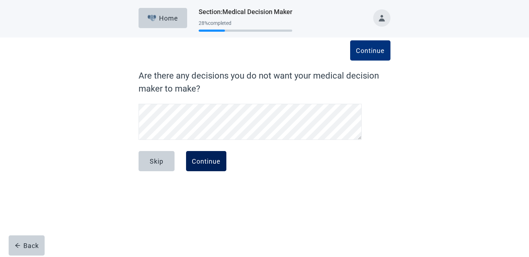
click at [217, 163] on div "Continue" at bounding box center [206, 160] width 29 height 7
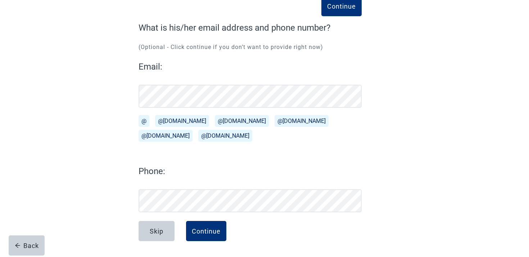
scroll to position [48, 0]
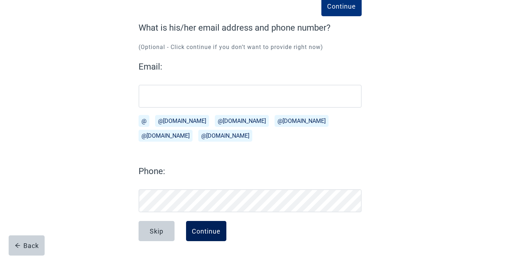
click at [195, 230] on div "Continue" at bounding box center [206, 230] width 29 height 7
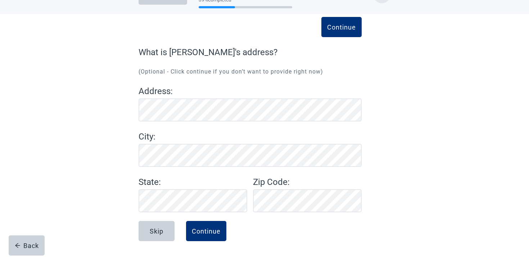
scroll to position [23, 0]
click at [220, 228] on div "Continue" at bounding box center [206, 230] width 29 height 7
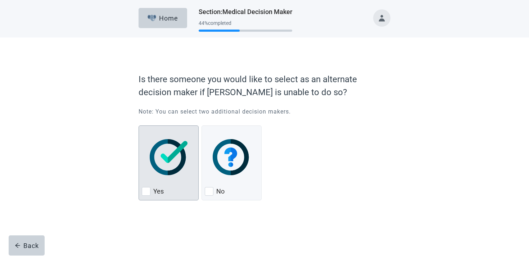
click at [189, 159] on div "Yes, checkbox, not checked" at bounding box center [169, 157] width 54 height 57
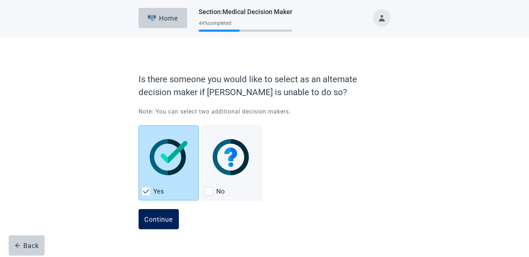
click at [168, 221] on div "Continue" at bounding box center [158, 218] width 29 height 7
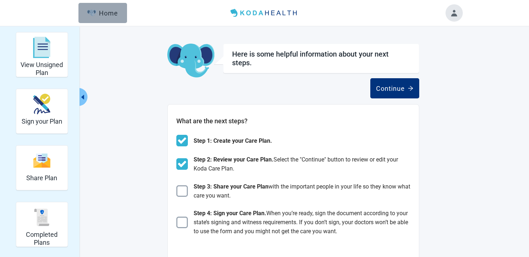
click at [111, 16] on div "Home" at bounding box center [102, 12] width 31 height 7
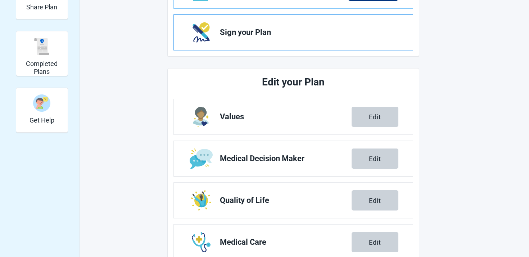
scroll to position [194, 0]
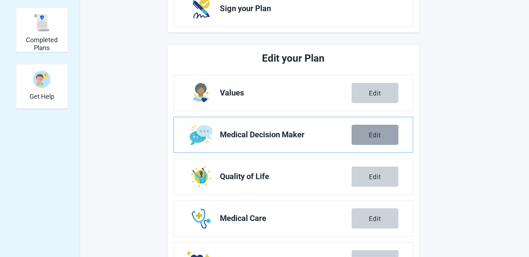
click at [375, 140] on button "Edit" at bounding box center [375, 135] width 47 height 20
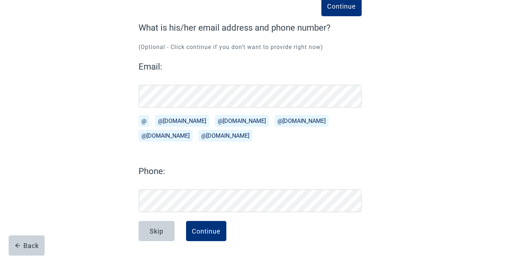
scroll to position [48, 0]
click at [213, 229] on div "Continue" at bounding box center [206, 230] width 29 height 7
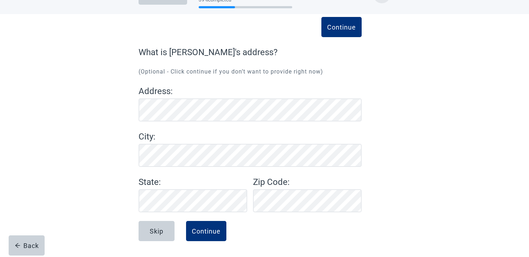
click at [213, 228] on div "Continue" at bounding box center [206, 230] width 29 height 7
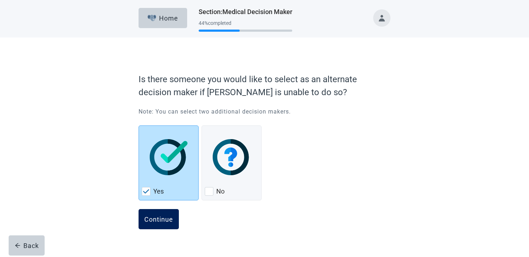
click at [161, 222] on div "Continue" at bounding box center [158, 218] width 29 height 7
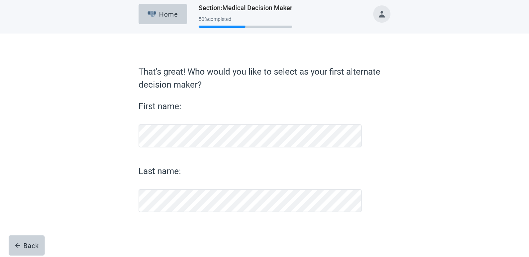
scroll to position [4, 0]
click at [172, 10] on button "Home" at bounding box center [163, 14] width 49 height 20
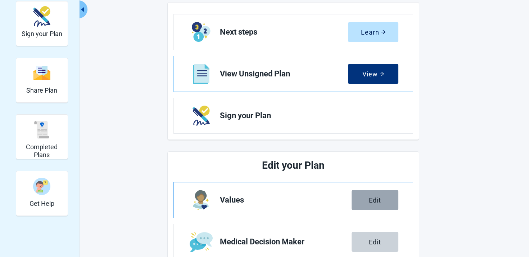
click at [368, 203] on button "Edit" at bounding box center [375, 200] width 47 height 20
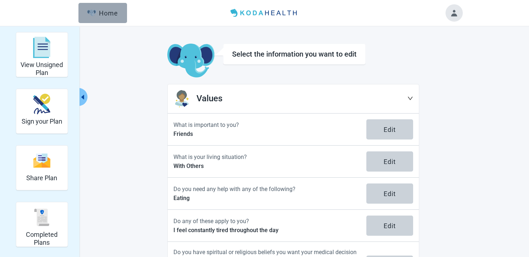
click at [119, 11] on button "Home" at bounding box center [103, 13] width 49 height 20
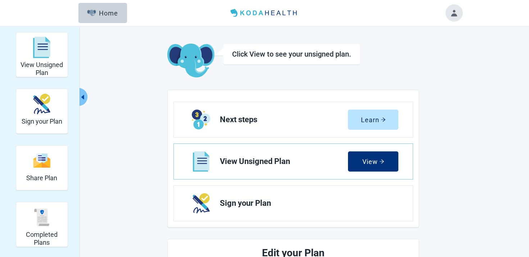
click at [462, 12] on button "Toggle account menu" at bounding box center [454, 12] width 17 height 17
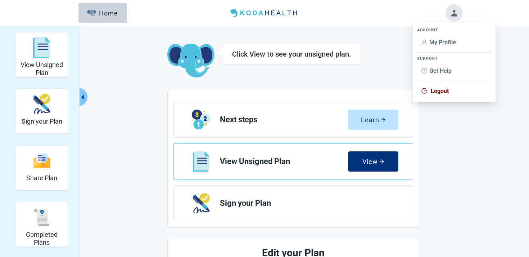
click at [436, 87] on span "Logout" at bounding box center [455, 91] width 66 height 8
